Goal: Information Seeking & Learning: Check status

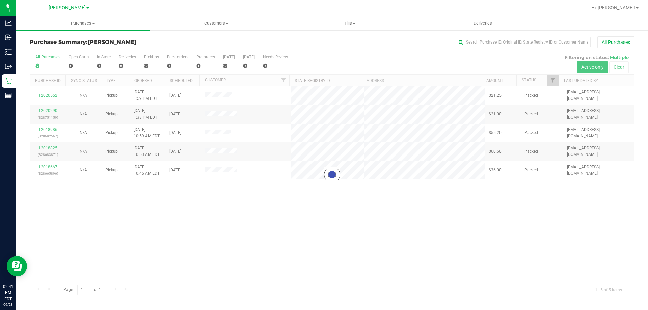
click at [524, 256] on div at bounding box center [332, 175] width 604 height 246
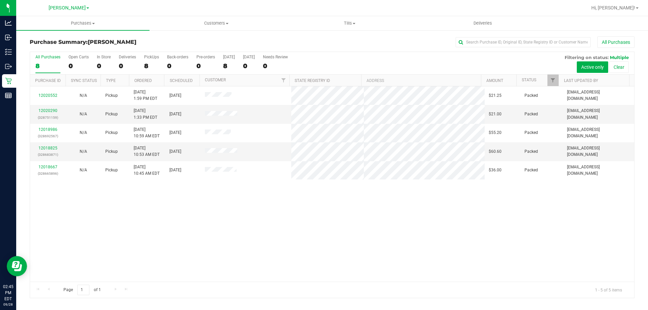
click at [258, 217] on div "12020552 N/A Pickup [DATE] 1:59 PM EDT 9/28/2025 $21.25 Packed [EMAIL_ADDRESS][…" at bounding box center [332, 183] width 604 height 195
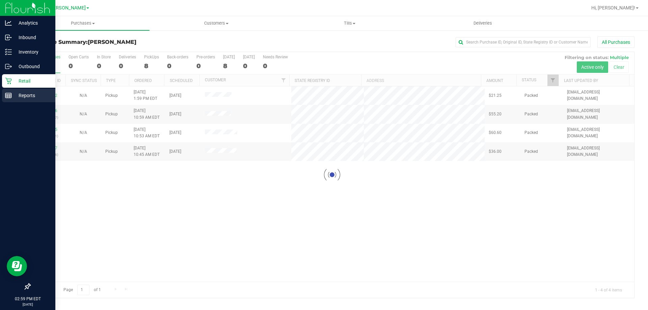
click at [11, 96] on rect at bounding box center [8, 95] width 6 height 5
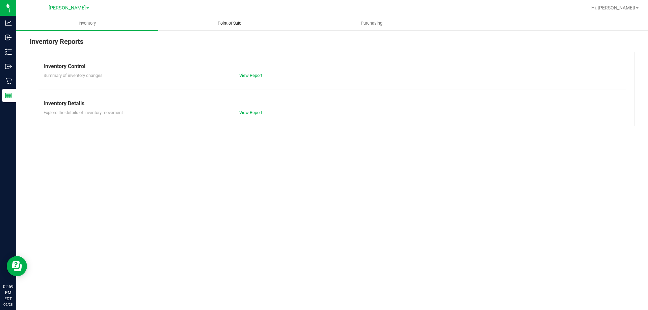
click at [226, 20] on uib-tab-heading "Point of Sale" at bounding box center [229, 24] width 141 height 14
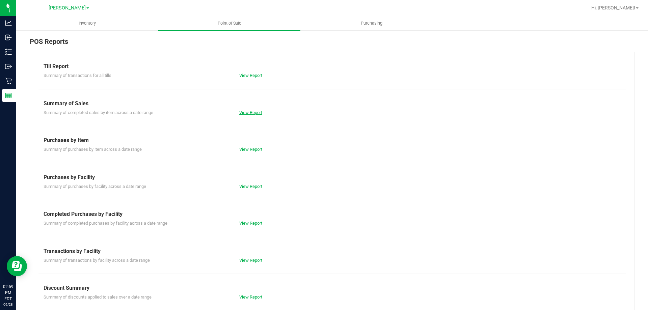
click at [253, 113] on link "View Report" at bounding box center [250, 112] width 23 height 5
